Goal: Task Accomplishment & Management: Use online tool/utility

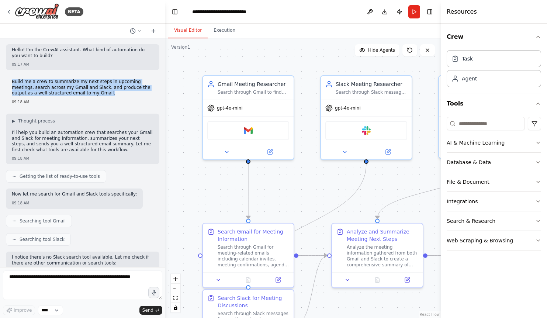
scroll to position [634, 0]
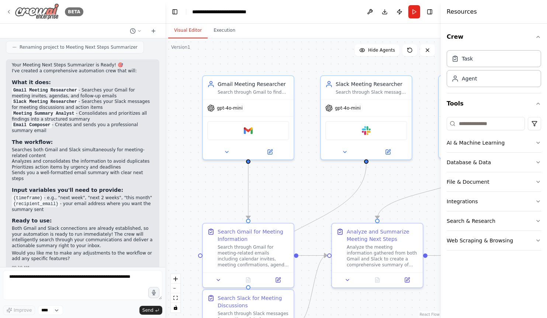
click at [7, 13] on icon at bounding box center [9, 12] width 6 height 6
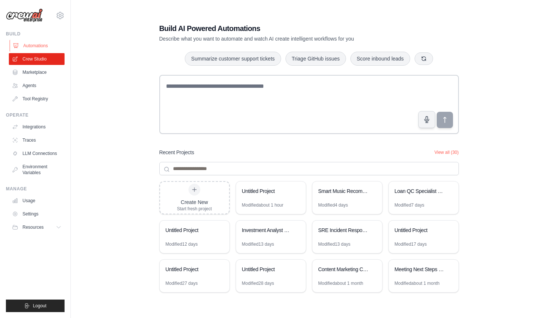
click at [31, 44] on link "Automations" at bounding box center [38, 46] width 56 height 12
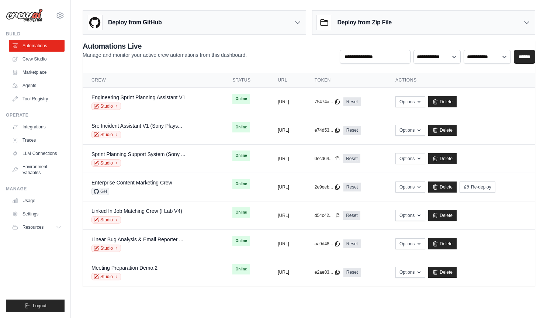
click at [297, 24] on icon at bounding box center [297, 22] width 7 height 7
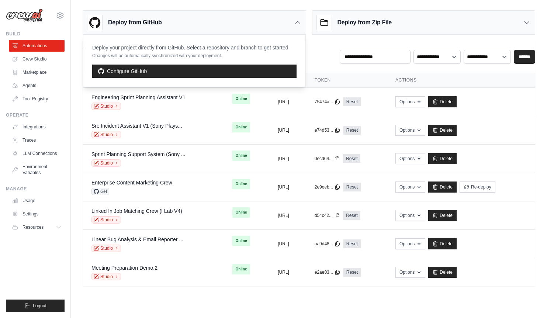
click at [297, 24] on icon at bounding box center [297, 22] width 7 height 7
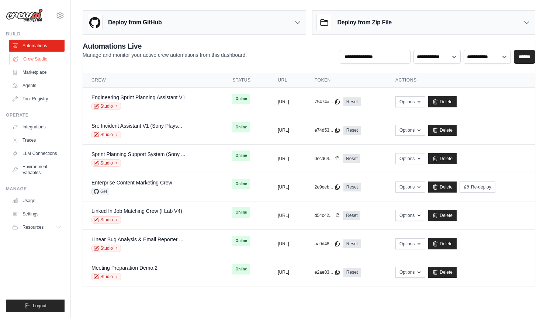
click at [39, 59] on link "Crew Studio" at bounding box center [38, 59] width 56 height 12
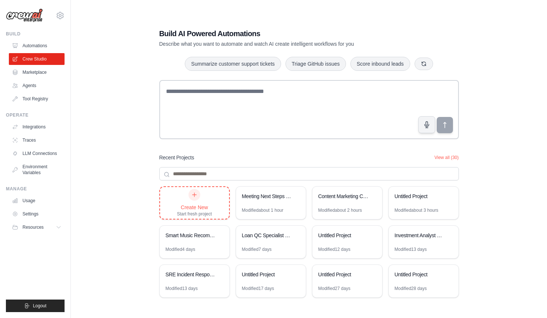
click at [201, 197] on div "Create New Start fresh project" at bounding box center [194, 203] width 35 height 28
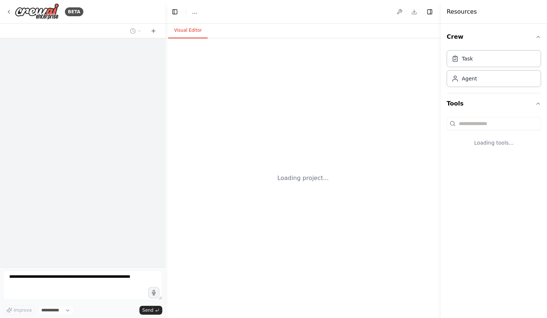
select select "****"
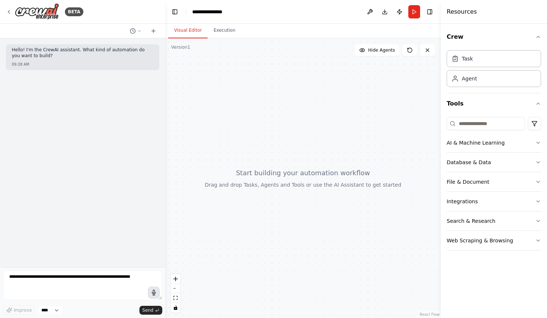
click at [154, 293] on icon "button" at bounding box center [154, 292] width 4 height 5
click at [152, 293] on circle "button" at bounding box center [153, 292] width 5 height 5
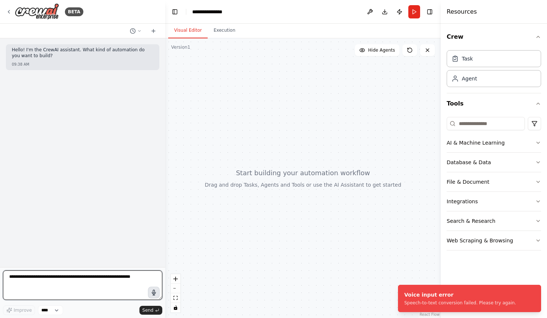
click at [95, 273] on textarea at bounding box center [82, 284] width 159 height 29
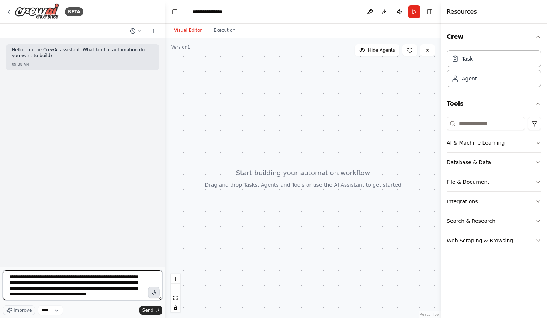
scroll to position [3, 0]
type textarea "**********"
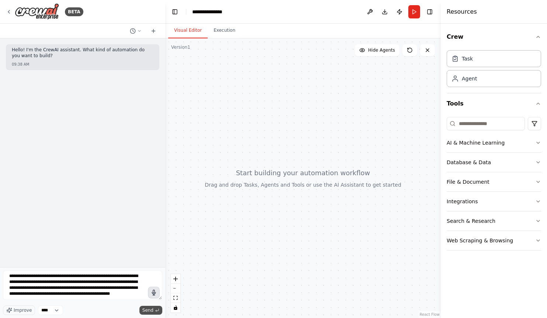
click at [151, 307] on button "Send" at bounding box center [150, 310] width 23 height 9
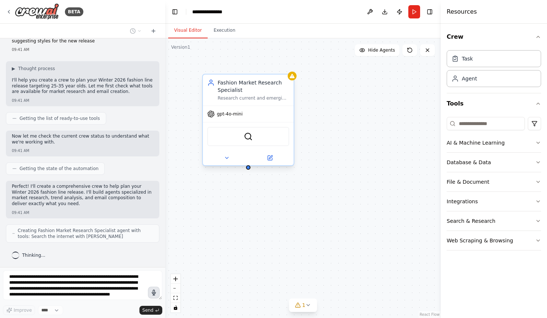
scroll to position [88, 0]
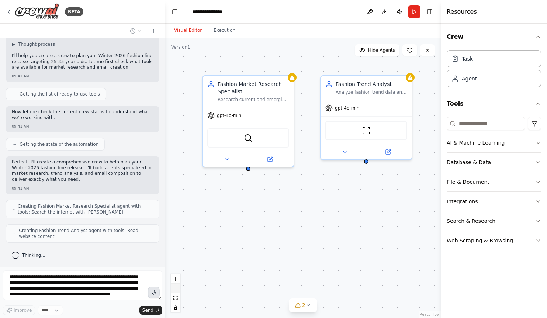
click at [177, 289] on button "zoom out" at bounding box center [176, 288] width 10 height 10
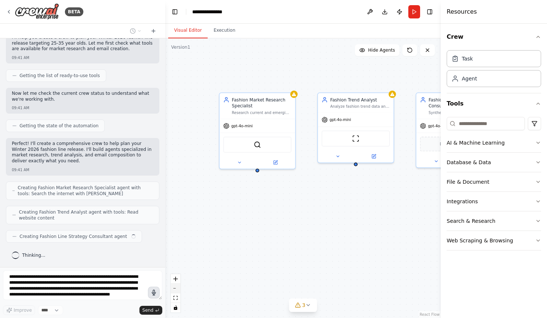
click at [177, 289] on button "zoom out" at bounding box center [176, 288] width 10 height 10
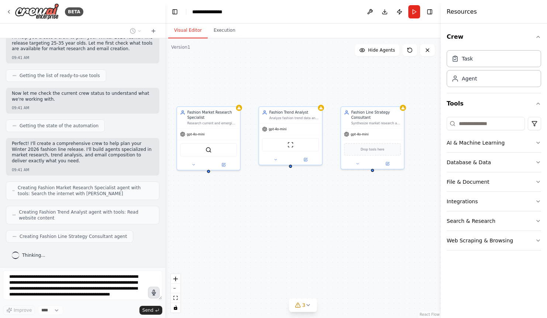
drag, startPoint x: 330, startPoint y: 235, endPoint x: 281, endPoint y: 229, distance: 49.4
click at [281, 229] on div "Fashion Market Research Specialist Research current and emerging fashion trends…" at bounding box center [302, 177] width 275 height 279
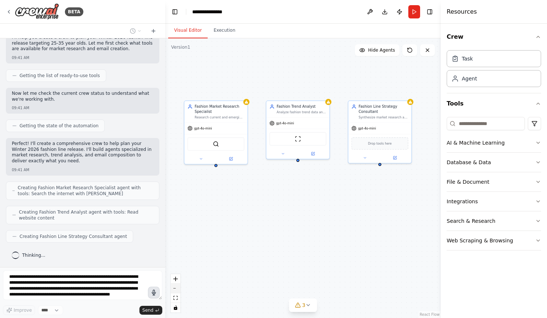
click at [175, 290] on button "zoom out" at bounding box center [176, 288] width 10 height 10
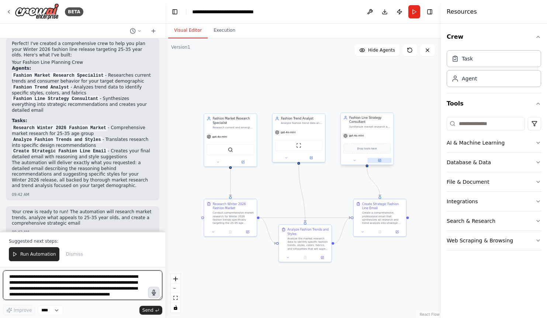
scroll to position [472, 0]
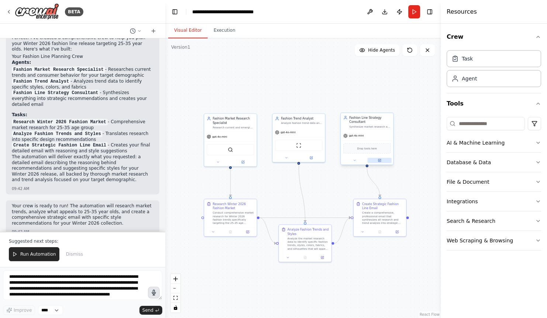
click at [381, 162] on button at bounding box center [379, 160] width 24 height 5
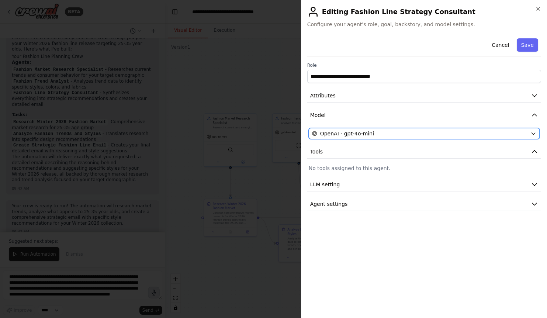
click at [444, 132] on div "OpenAI - gpt-4o-mini" at bounding box center [419, 133] width 215 height 7
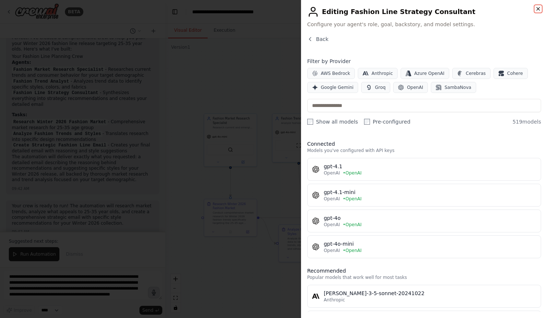
click at [537, 8] on icon "button" at bounding box center [538, 9] width 6 height 6
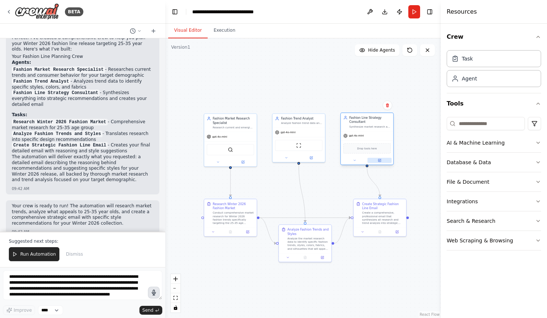
click at [381, 160] on button at bounding box center [379, 160] width 24 height 5
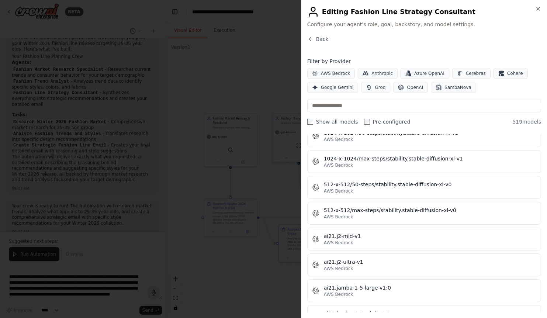
scroll to position [496, 0]
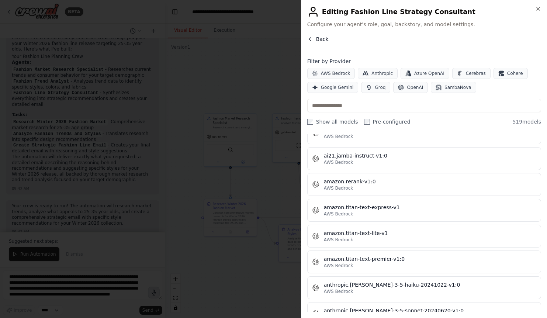
click at [315, 38] on button "Back" at bounding box center [317, 38] width 21 height 7
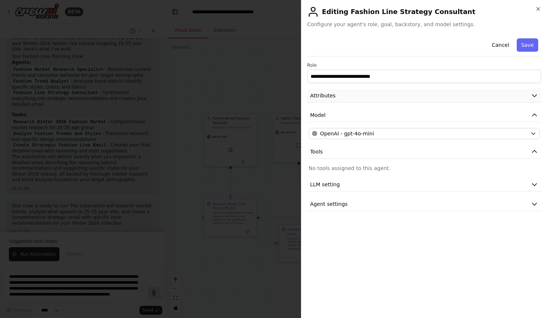
click at [534, 94] on icon "button" at bounding box center [533, 95] width 7 height 7
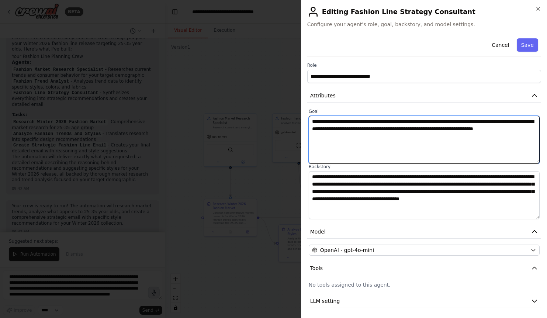
click at [380, 139] on textarea "**********" at bounding box center [423, 140] width 231 height 48
type textarea "**********"
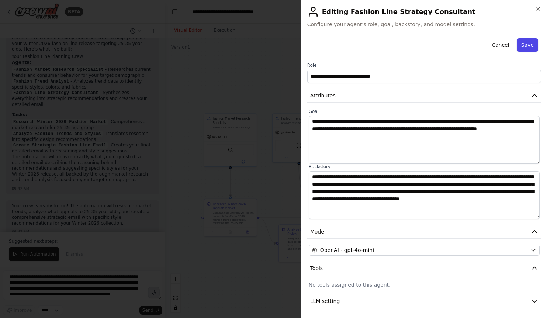
click at [525, 45] on button "Save" at bounding box center [526, 44] width 21 height 13
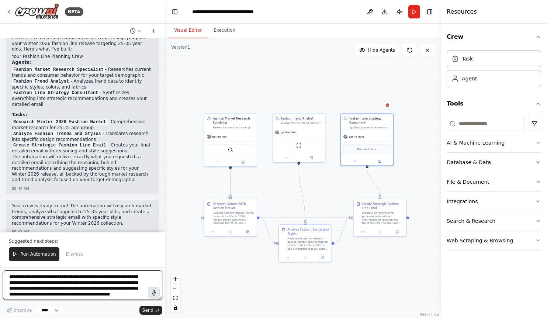
click at [123, 282] on textarea "**********" at bounding box center [82, 284] width 159 height 29
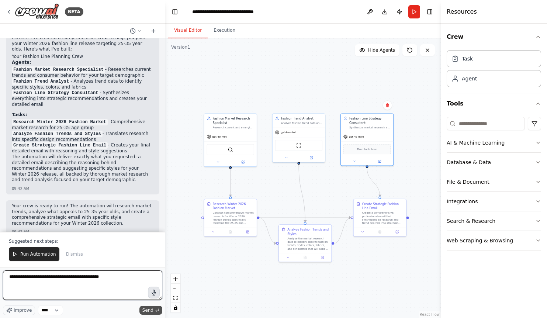
type textarea "**********"
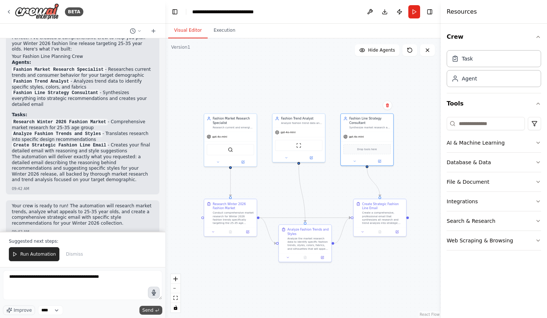
click at [147, 308] on span "Send" at bounding box center [147, 310] width 11 height 6
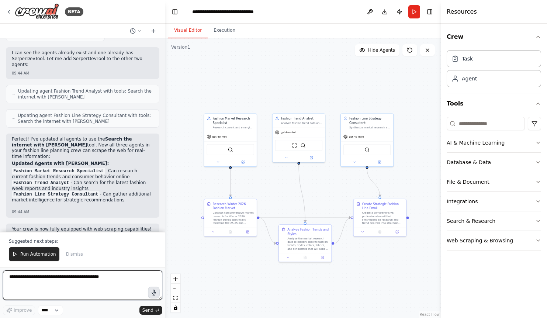
scroll to position [796, 0]
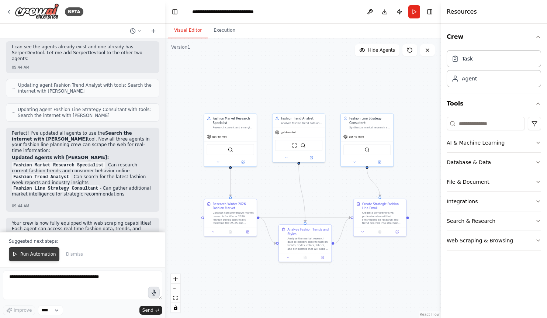
click at [32, 254] on span "Run Automation" at bounding box center [38, 254] width 36 height 6
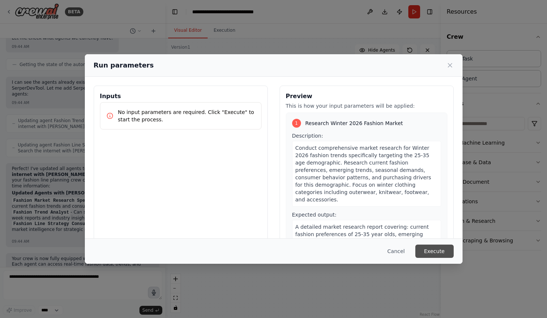
click at [432, 248] on button "Execute" at bounding box center [434, 250] width 38 height 13
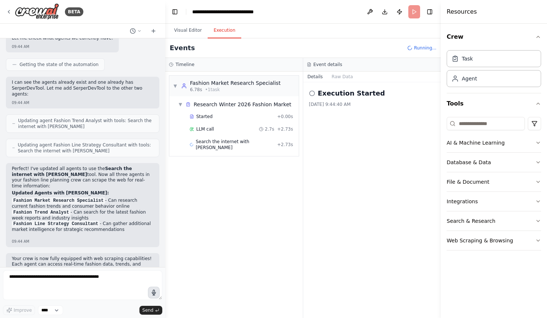
click at [230, 31] on button "Execution" at bounding box center [224, 30] width 34 height 15
click at [216, 129] on div "LLM call 2.7s + 2.73s" at bounding box center [241, 129] width 104 height 6
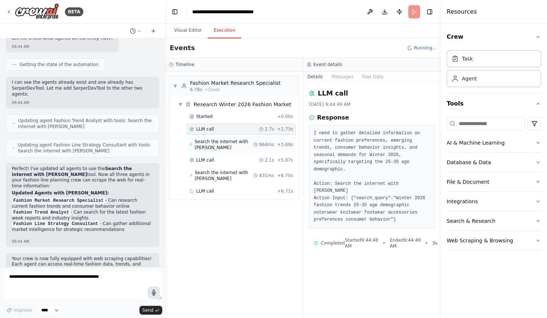
click at [238, 145] on span "Search the internet with Serper" at bounding box center [224, 145] width 59 height 12
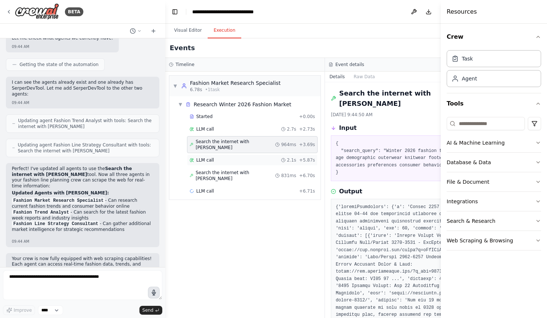
click at [226, 157] on div "LLM call 2.1s + 5.87s" at bounding box center [251, 160] width 125 height 6
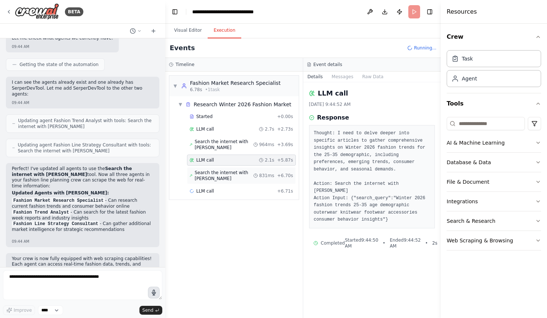
click at [226, 175] on span "Search the internet with Serper" at bounding box center [224, 176] width 59 height 12
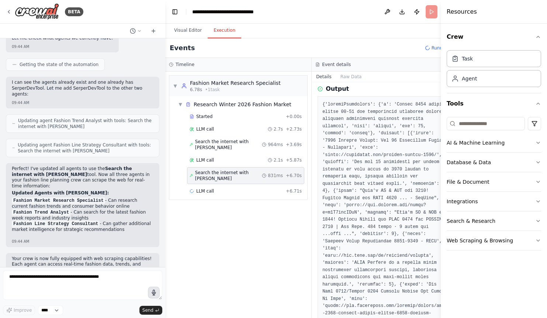
scroll to position [0, 0]
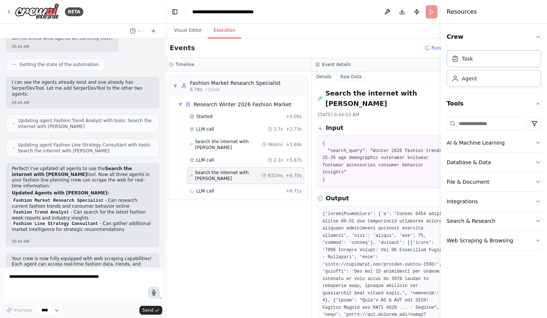
click at [341, 79] on button "Raw Data" at bounding box center [351, 76] width 30 height 10
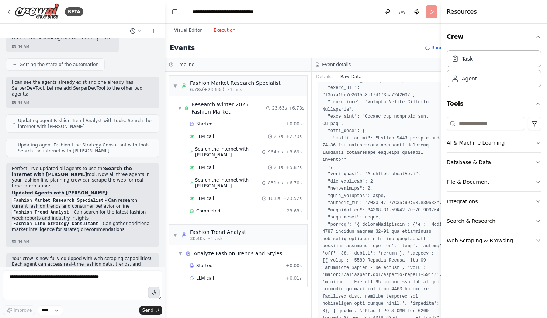
scroll to position [67, 0]
click at [311, 77] on button "Details" at bounding box center [323, 76] width 24 height 10
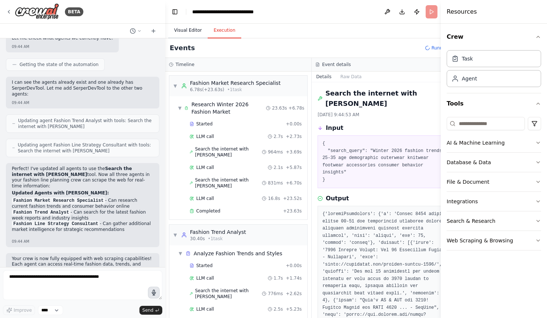
click at [193, 32] on button "Visual Editor" at bounding box center [187, 30] width 39 height 15
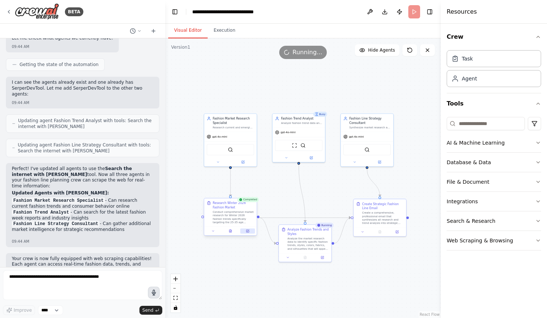
click at [249, 233] on button at bounding box center [247, 230] width 15 height 5
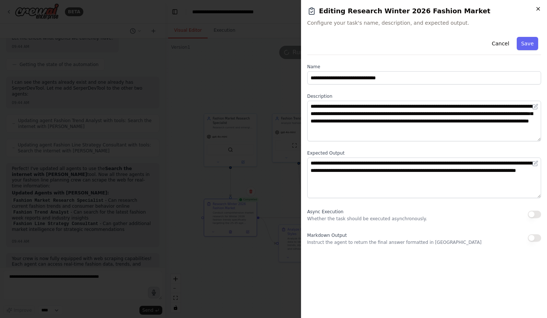
click at [538, 9] on icon "button" at bounding box center [537, 8] width 3 height 3
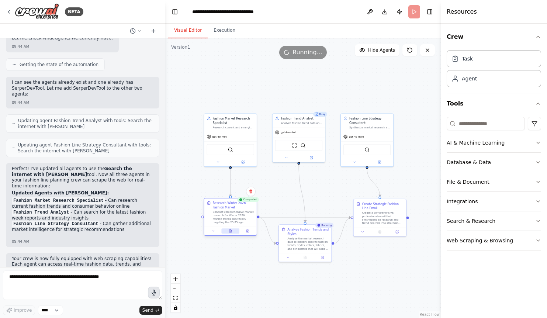
click at [231, 230] on icon at bounding box center [230, 230] width 2 height 3
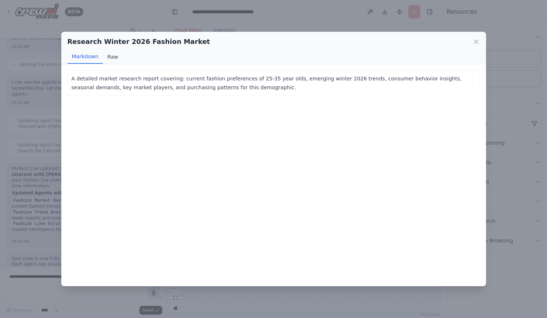
click at [114, 61] on button "Raw" at bounding box center [113, 57] width 20 height 14
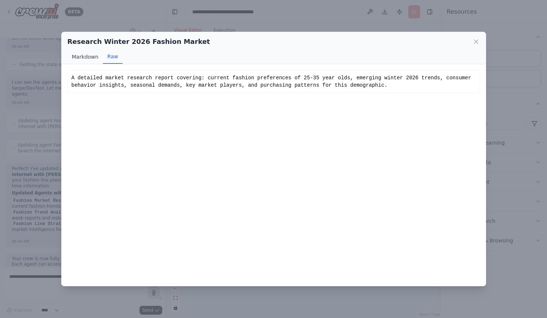
click at [92, 60] on button "Markdown" at bounding box center [84, 57] width 35 height 14
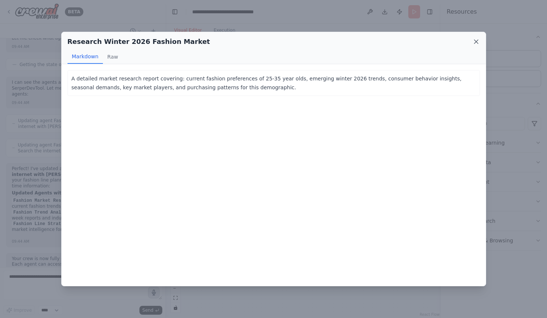
click at [476, 40] on icon at bounding box center [475, 41] width 7 height 7
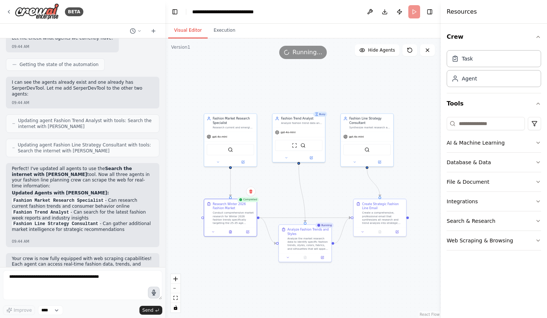
scroll to position [760, 0]
click at [313, 156] on button at bounding box center [311, 156] width 24 height 5
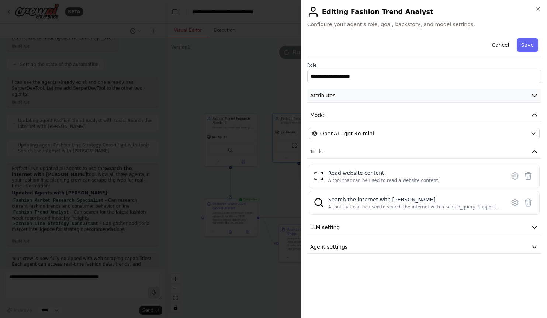
click at [398, 97] on button "Attributes" at bounding box center [424, 96] width 234 height 14
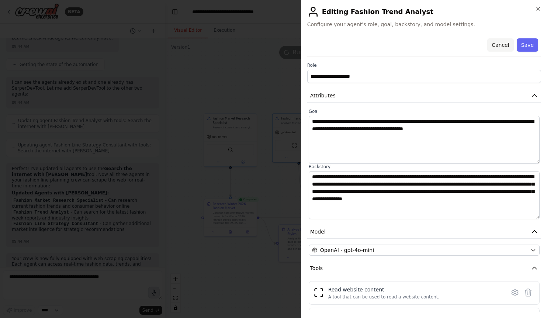
click at [498, 45] on button "Cancel" at bounding box center [500, 44] width 26 height 13
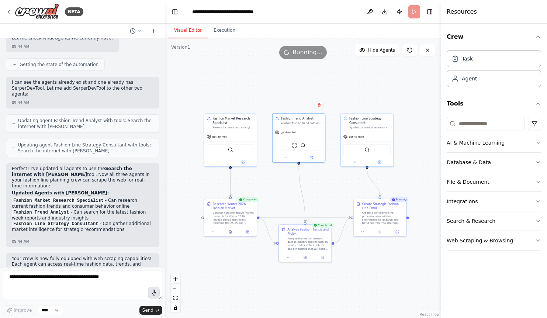
scroll to position [796, 0]
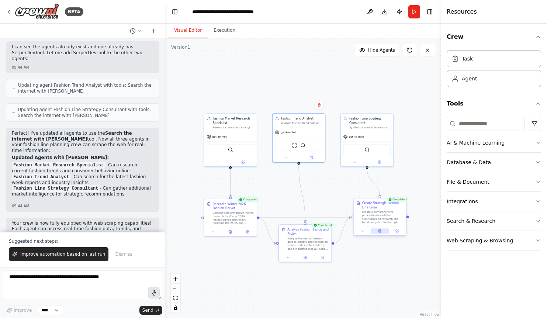
click at [381, 232] on button at bounding box center [379, 230] width 18 height 5
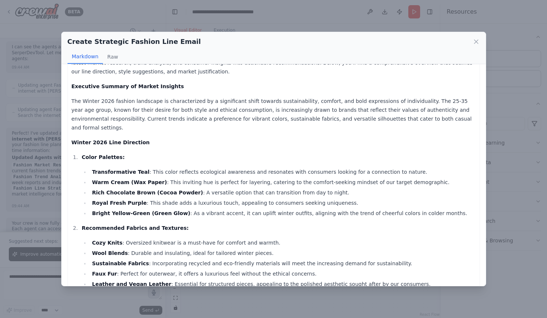
scroll to position [0, 0]
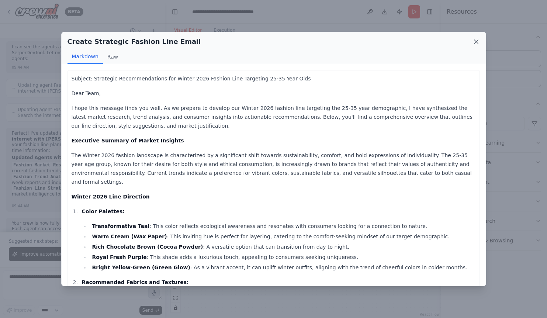
click at [474, 43] on icon at bounding box center [475, 41] width 7 height 7
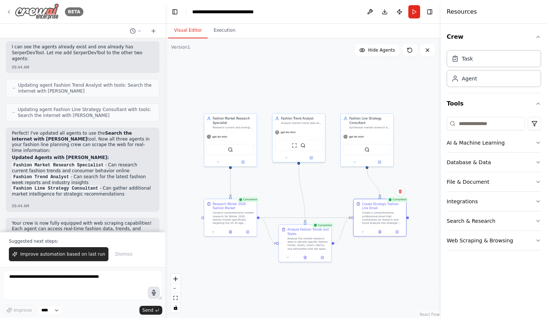
click at [10, 11] on icon at bounding box center [9, 12] width 6 height 6
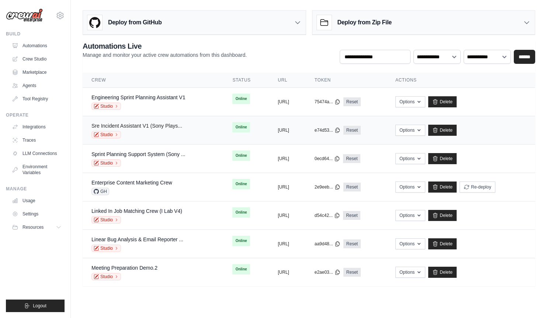
click at [144, 126] on link "Sre Incident Assistant V1 (Sony Plays..." at bounding box center [136, 126] width 91 height 6
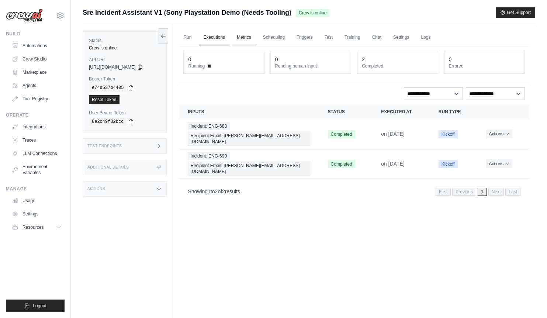
click at [244, 38] on link "Metrics" at bounding box center [243, 37] width 23 height 15
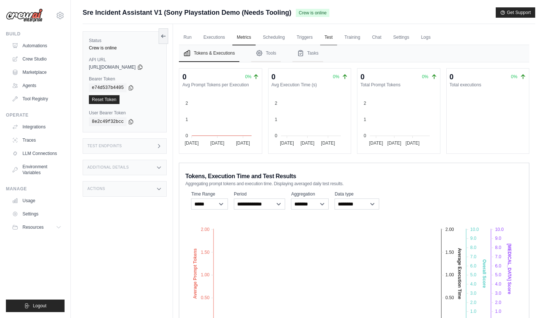
click at [329, 37] on link "Test" at bounding box center [328, 37] width 17 height 15
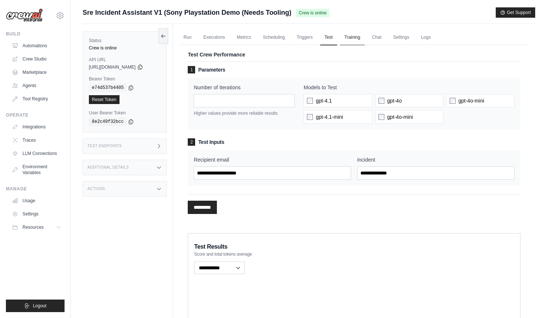
click at [355, 36] on link "Training" at bounding box center [352, 37] width 25 height 15
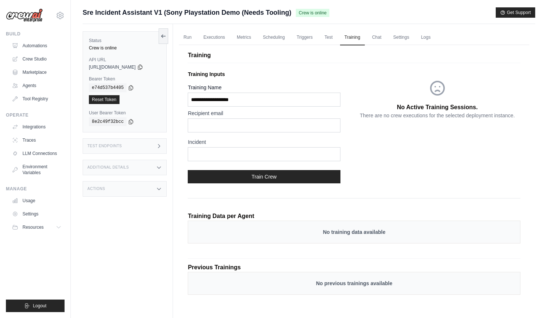
scroll to position [0, 0]
click at [214, 37] on link "Executions" at bounding box center [214, 36] width 31 height 15
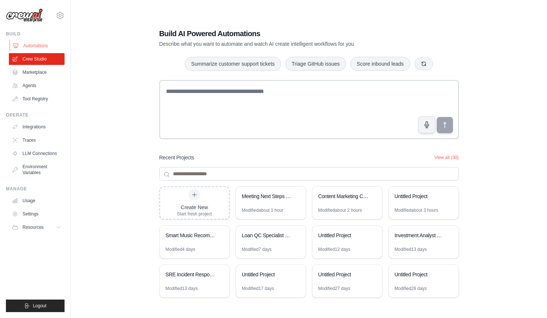
click at [36, 47] on link "Automations" at bounding box center [38, 46] width 56 height 12
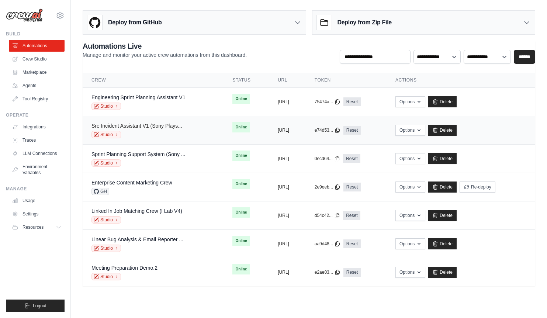
click at [142, 125] on link "Sre Incident Assistant V1 (Sony Plays..." at bounding box center [136, 126] width 91 height 6
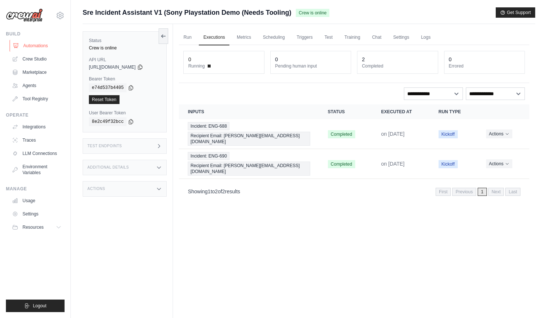
click at [30, 50] on link "Automations" at bounding box center [38, 46] width 56 height 12
